Goal: Task Accomplishment & Management: Use online tool/utility

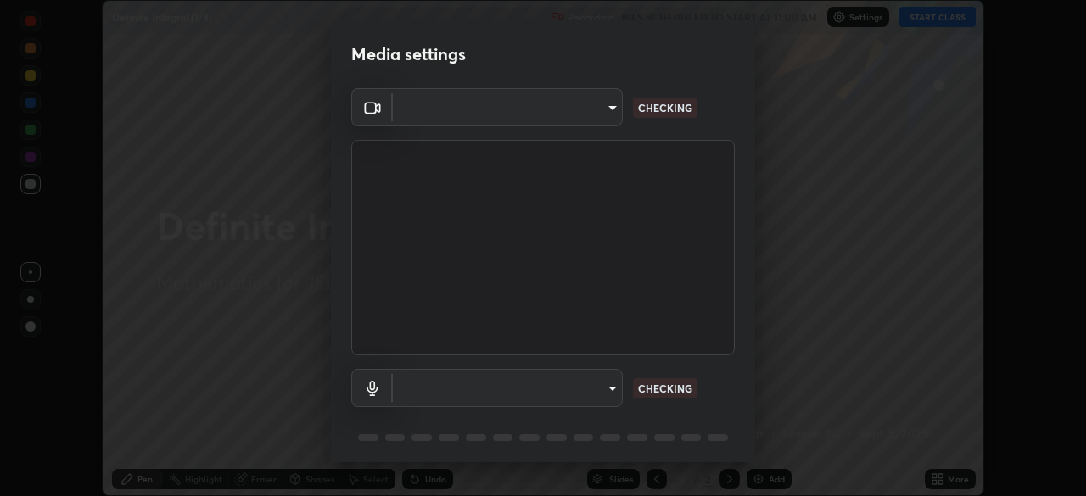
scroll to position [496, 1086]
click at [605, 110] on body "Erase all Definite Integral (1/8) Recording WAS SCHEDULED TO START AT 11:00 AM …" at bounding box center [543, 248] width 1086 height 496
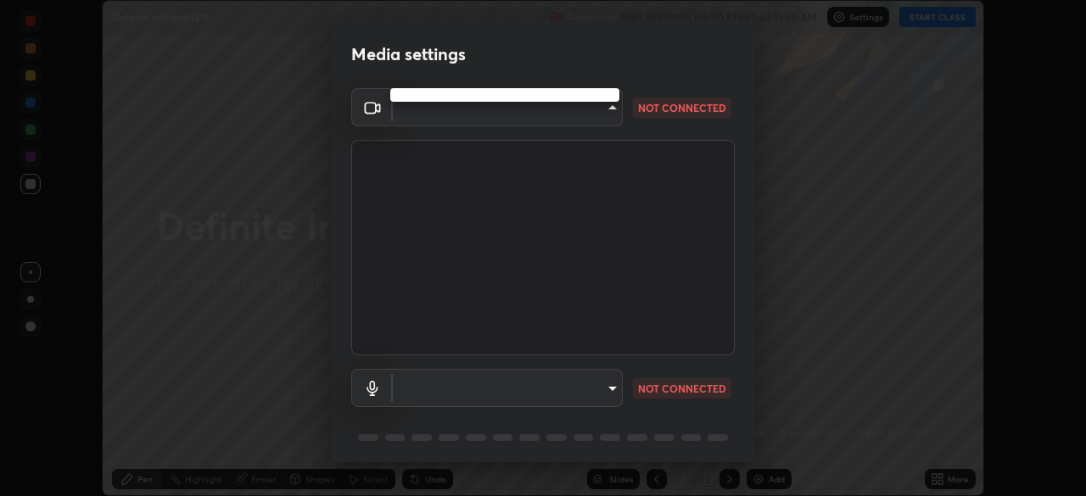
type input "119f56cd3221aa741ff86ef3c15b45e11b875c70691a8bbf6b5e475350e28a87"
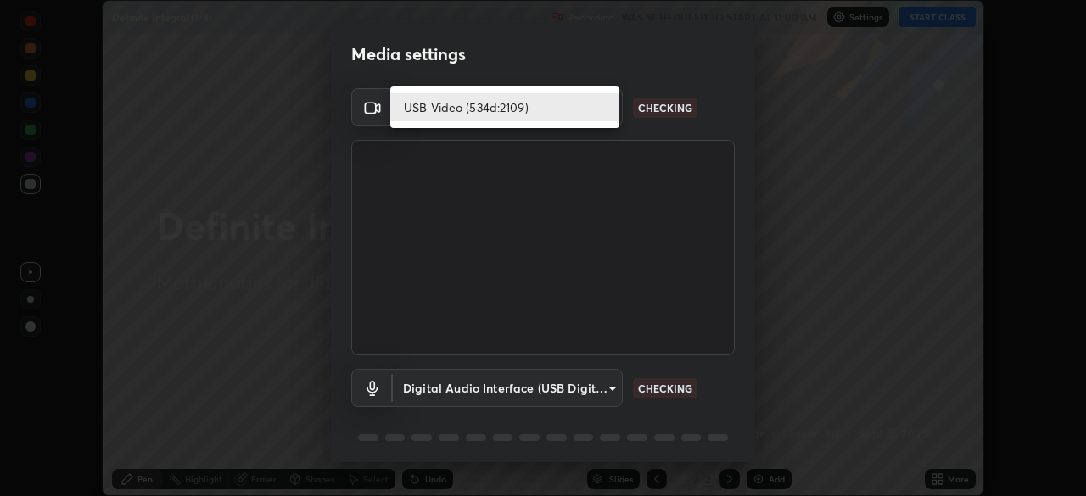
click at [573, 109] on li "USB Video (534d:2109)" at bounding box center [504, 107] width 229 height 28
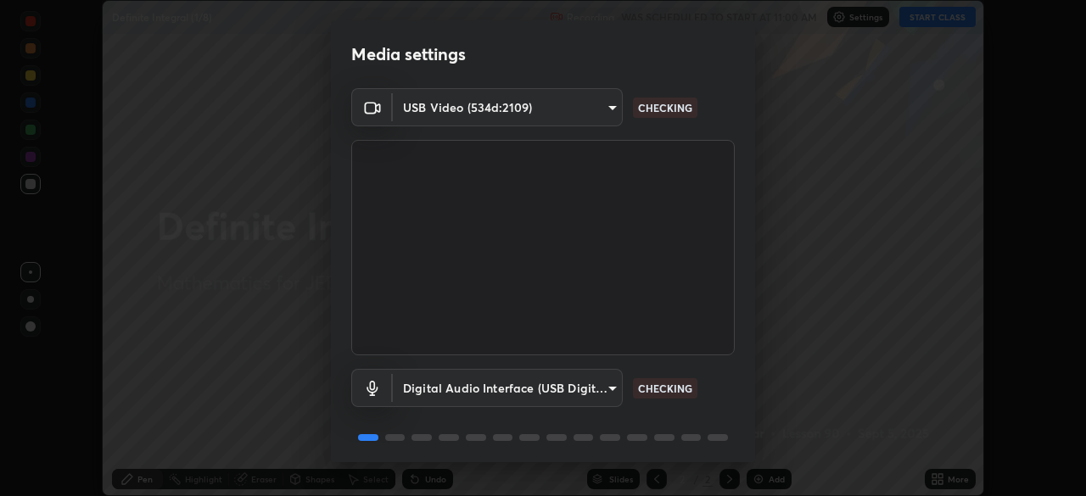
click at [576, 387] on body "Erase all Definite Integral (1/8) Recording WAS SCHEDULED TO START AT 11:00 AM …" at bounding box center [543, 248] width 1086 height 496
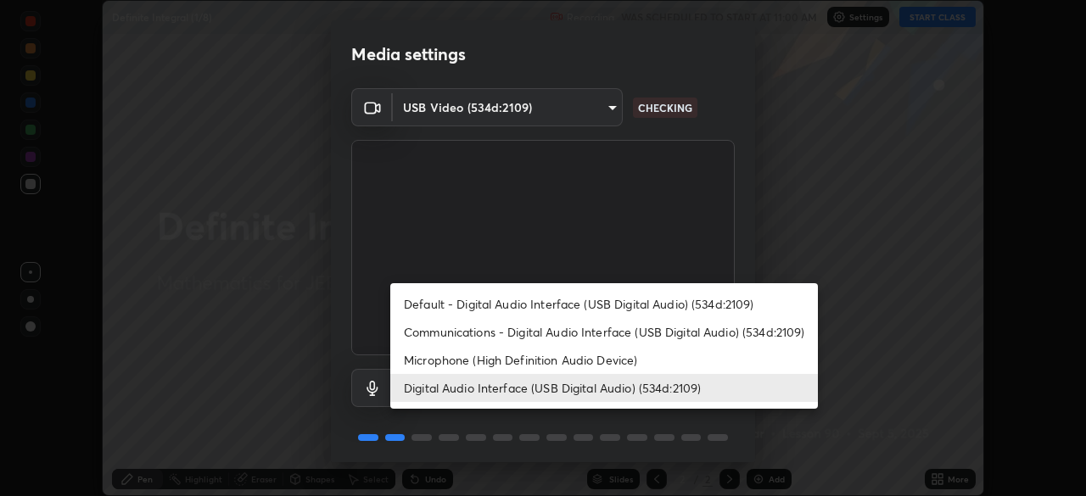
click at [539, 362] on li "Microphone (High Definition Audio Device)" at bounding box center [604, 360] width 428 height 28
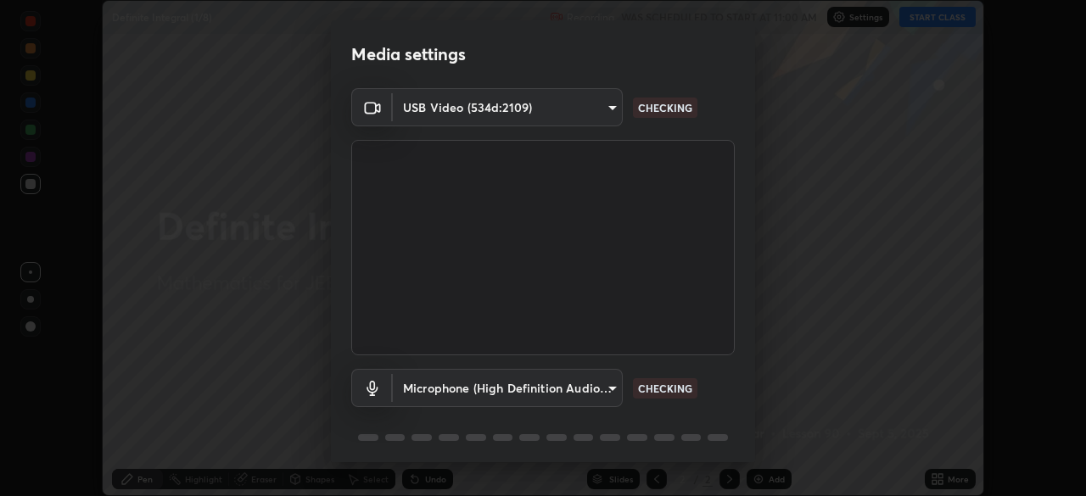
click at [552, 391] on body "Erase all Definite Integral (1/8) Recording WAS SCHEDULED TO START AT 11:00 AM …" at bounding box center [543, 248] width 1086 height 496
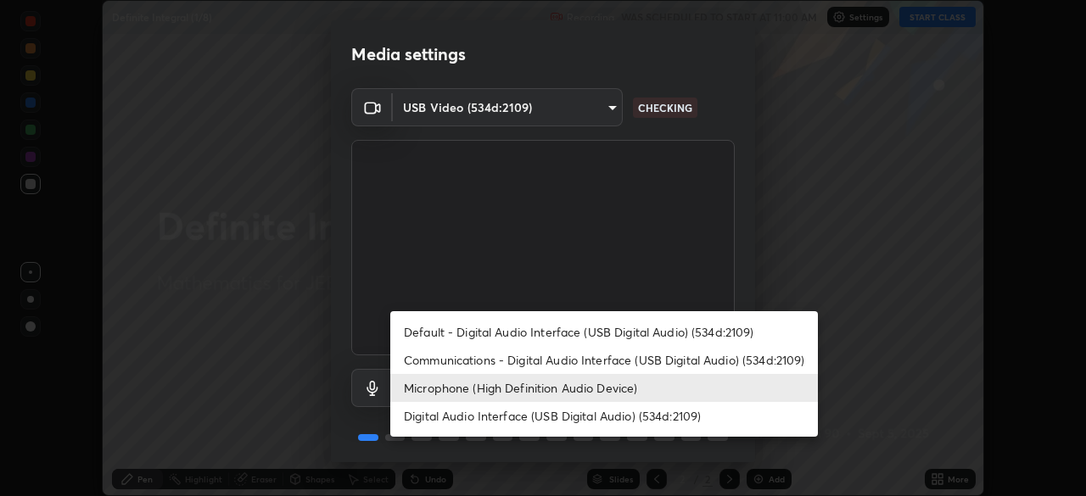
click at [536, 413] on li "Digital Audio Interface (USB Digital Audio) (534d:2109)" at bounding box center [604, 416] width 428 height 28
type input "536532af12226c338bcd5446059054d941b3a75470b8ebe0ea5f7d826babdd32"
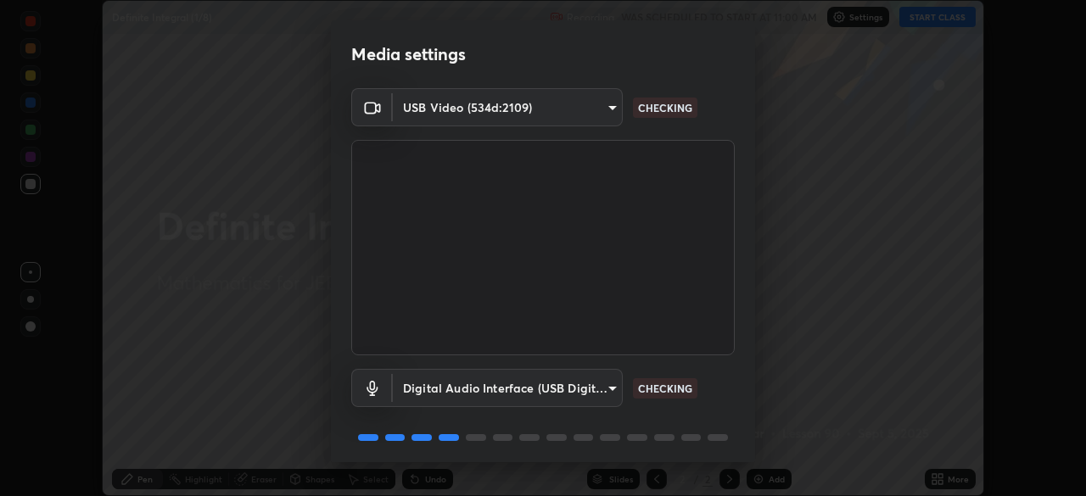
scroll to position [60, 0]
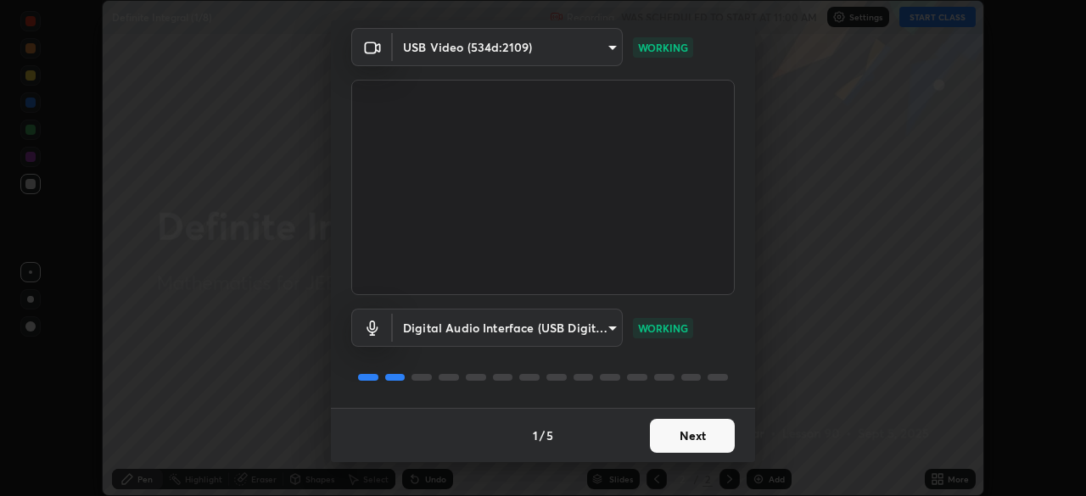
click at [666, 443] on button "Next" at bounding box center [692, 436] width 85 height 34
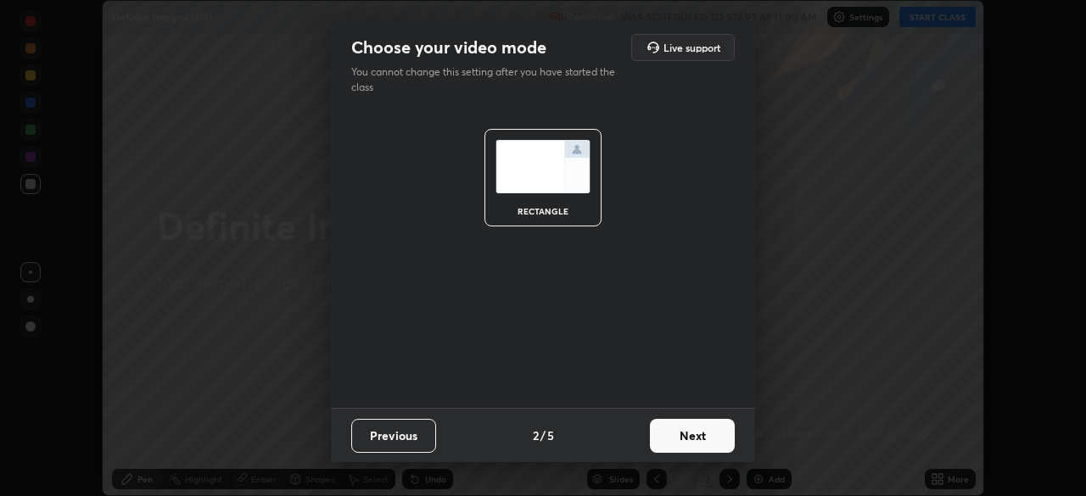
click at [668, 439] on button "Next" at bounding box center [692, 436] width 85 height 34
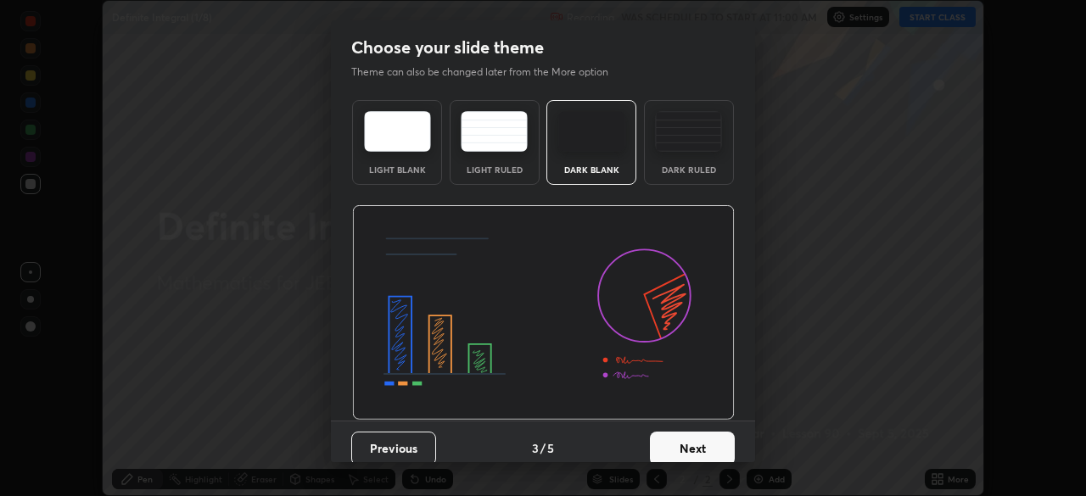
click at [670, 452] on button "Next" at bounding box center [692, 449] width 85 height 34
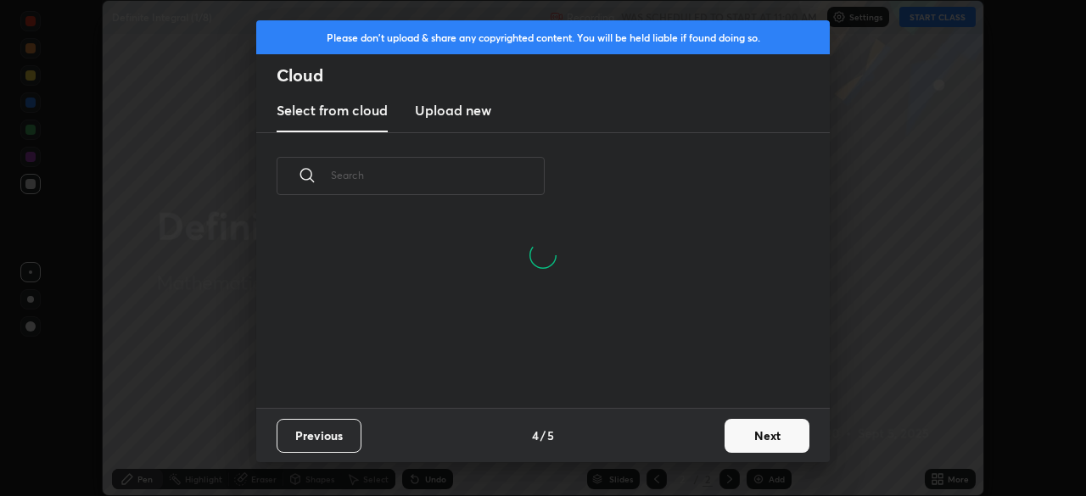
click at [735, 442] on button "Next" at bounding box center [767, 436] width 85 height 34
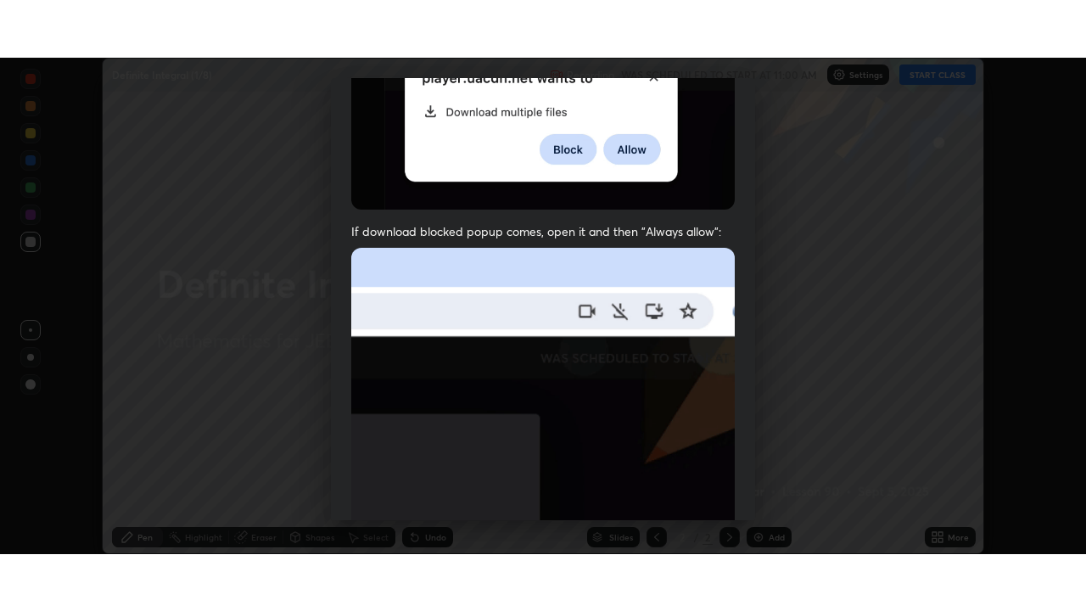
scroll to position [406, 0]
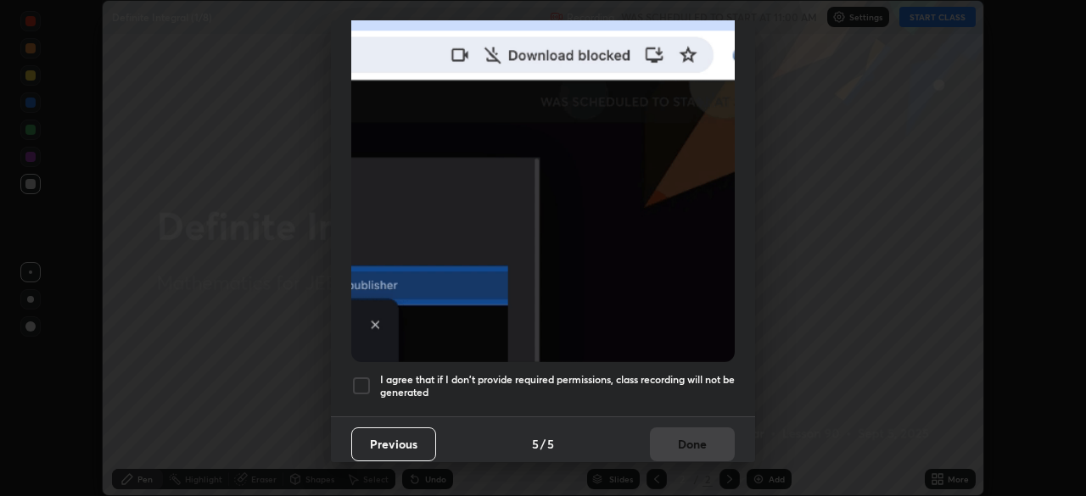
click at [361, 382] on div at bounding box center [361, 386] width 20 height 20
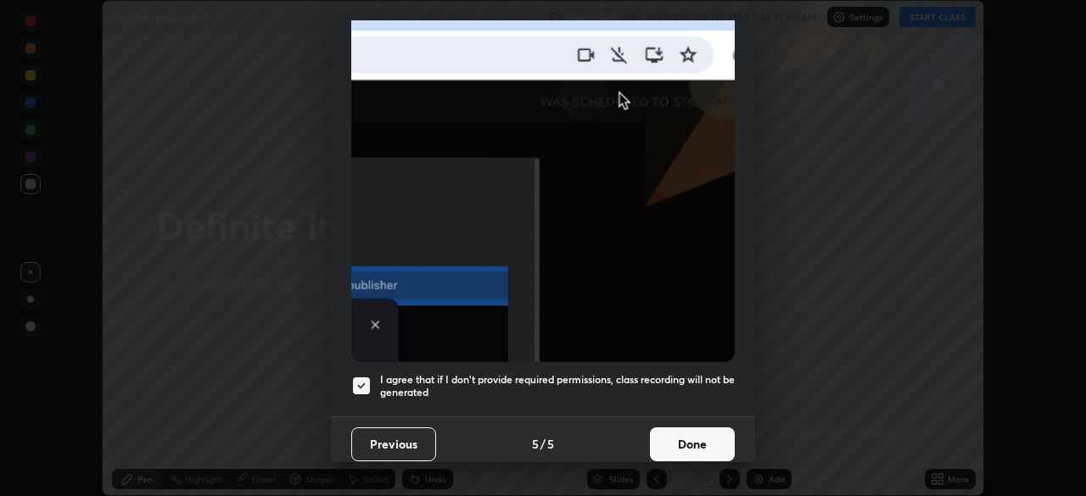
click at [666, 436] on button "Done" at bounding box center [692, 445] width 85 height 34
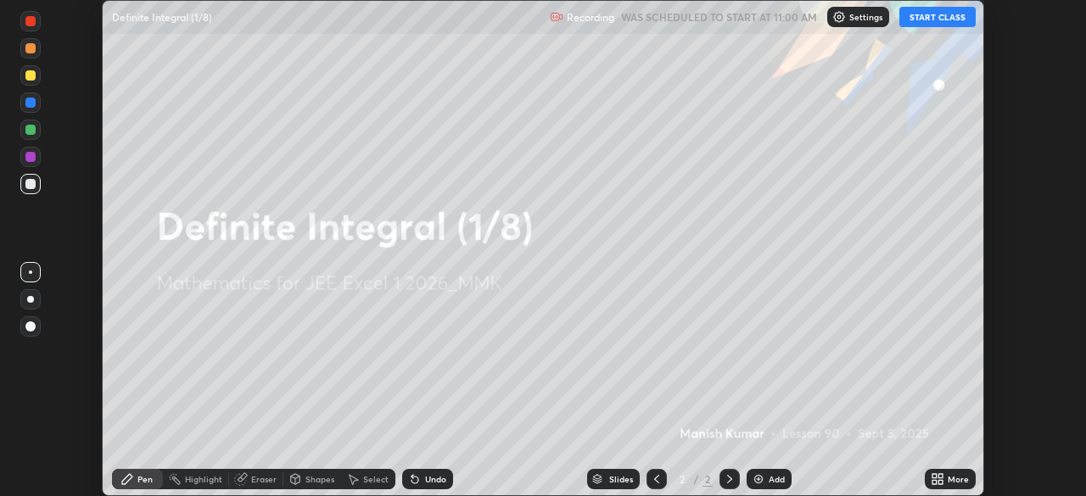
click at [925, 20] on button "START CLASS" at bounding box center [938, 17] width 76 height 20
click at [945, 481] on div "More" at bounding box center [950, 479] width 51 height 20
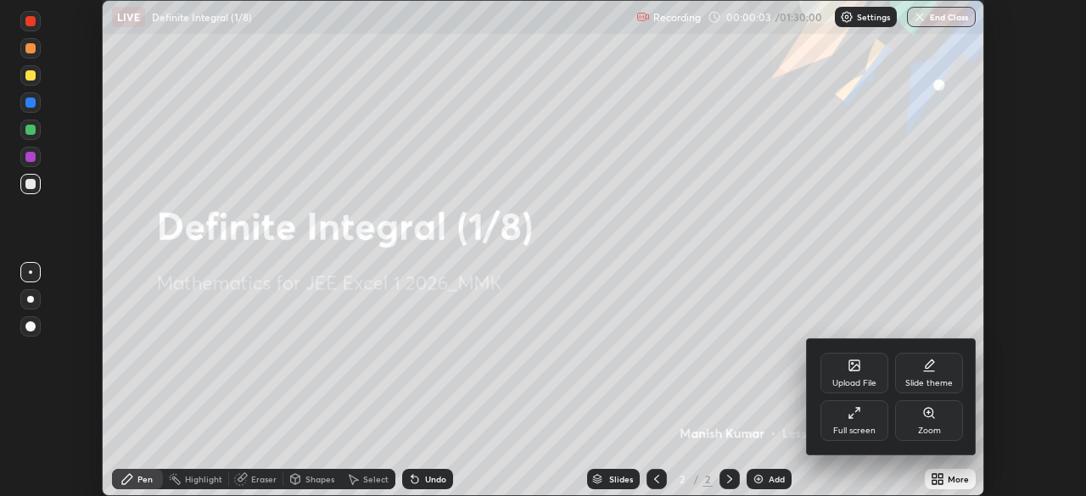
click at [856, 430] on div "Full screen" at bounding box center [854, 431] width 42 height 8
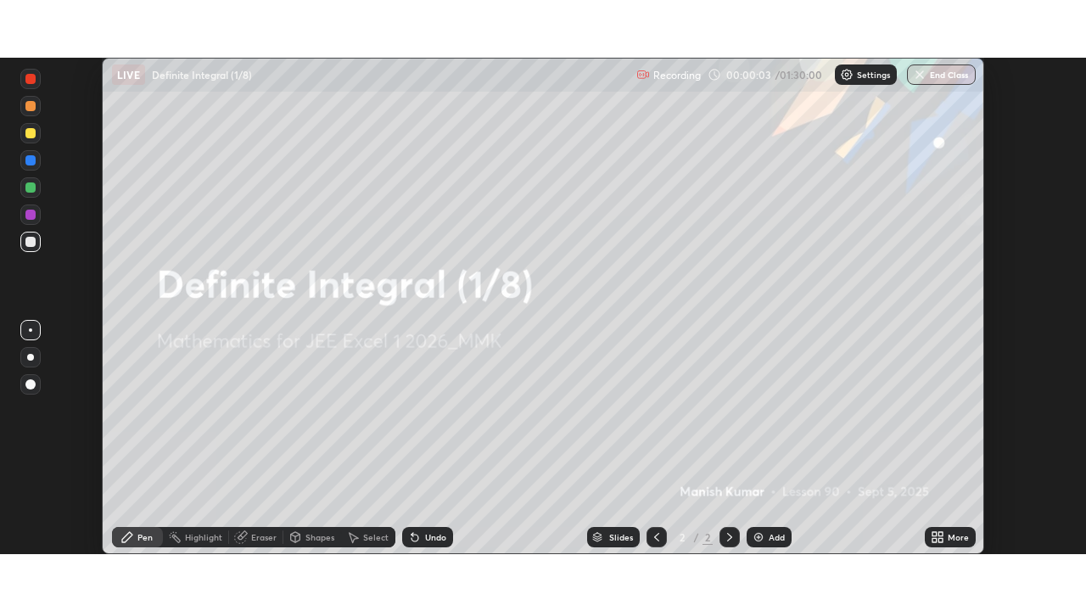
scroll to position [611, 1086]
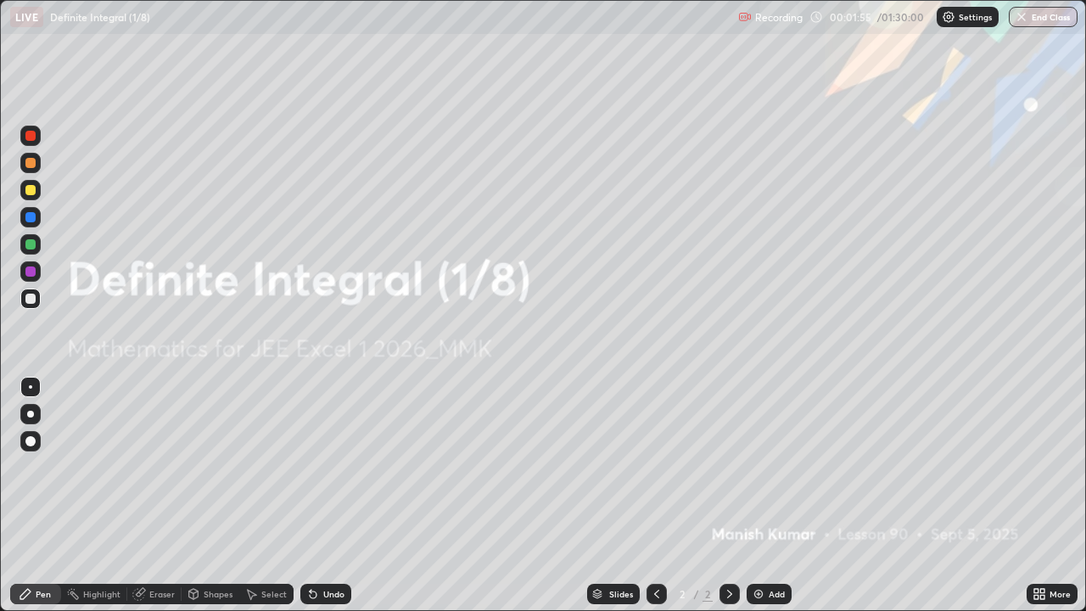
click at [765, 496] on div "Add" at bounding box center [769, 594] width 45 height 20
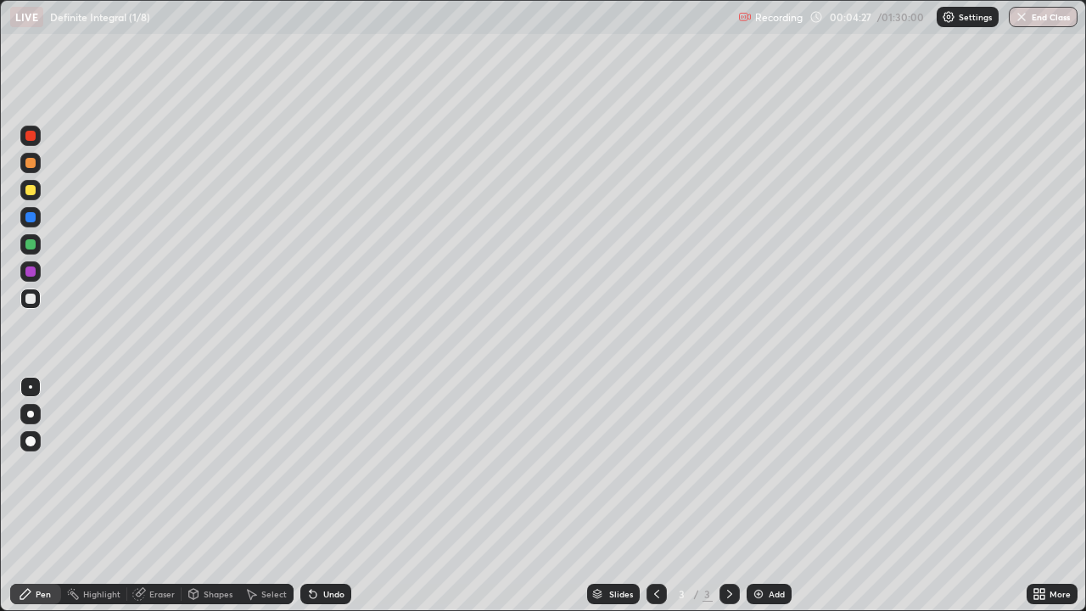
click at [1038, 19] on button "End Class" at bounding box center [1043, 17] width 69 height 20
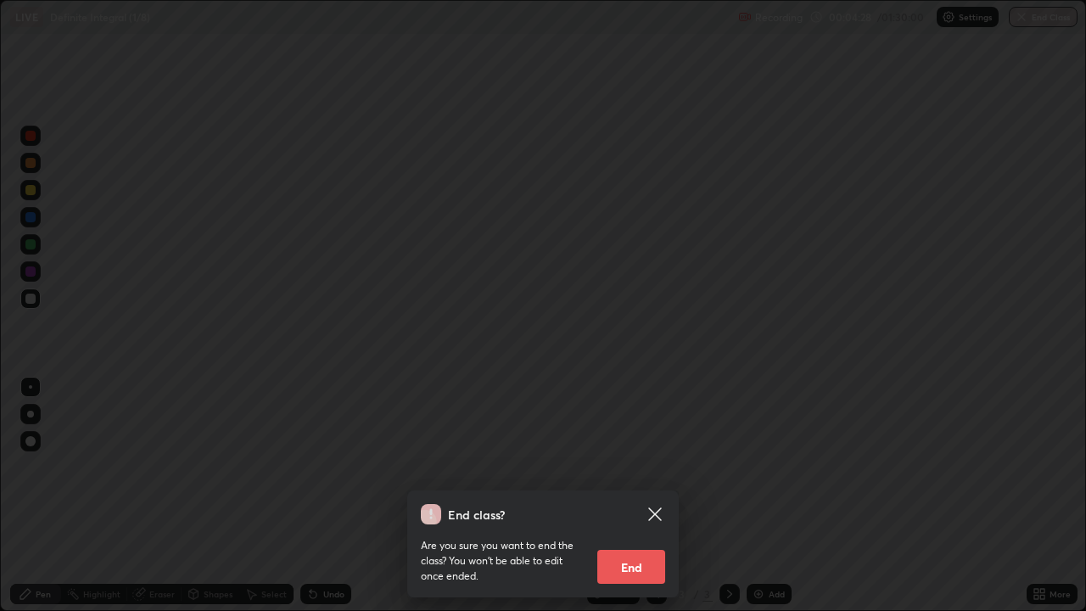
click at [625, 496] on button "End" at bounding box center [631, 567] width 68 height 34
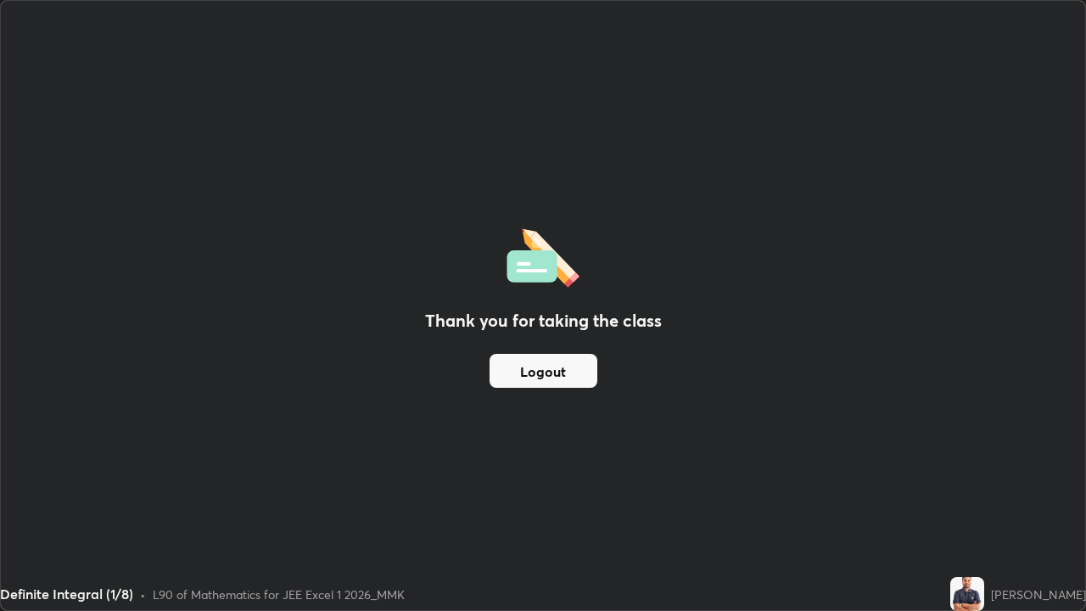
click at [564, 373] on button "Logout" at bounding box center [544, 371] width 108 height 34
